Goal: Browse casually: Explore the website without a specific task or goal

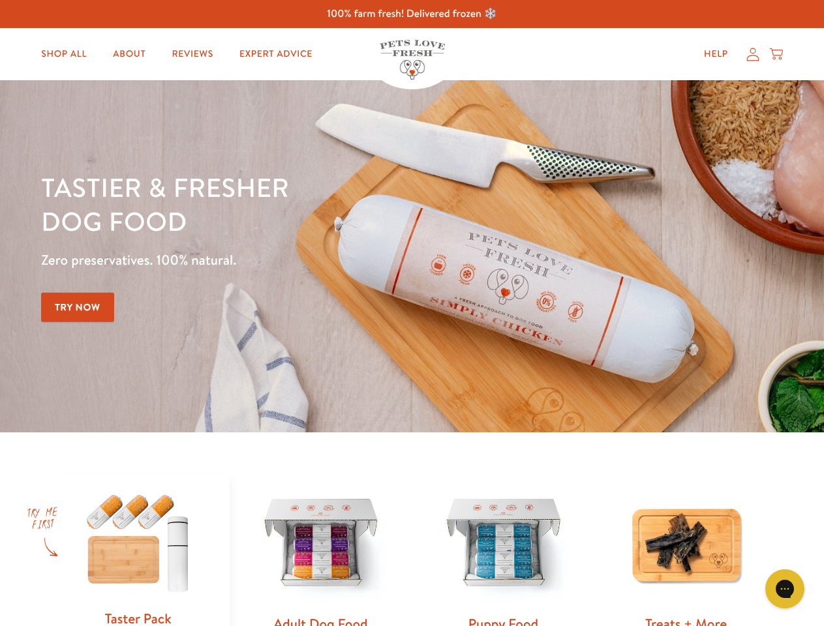
click at [412, 313] on div "Tastier & fresher dog food Zero preservatives. 100% natural. Try Now" at bounding box center [288, 256] width 494 height 172
click at [785, 589] on icon "Gorgias live chat" at bounding box center [784, 588] width 12 height 12
